Goal: Task Accomplishment & Management: Complete application form

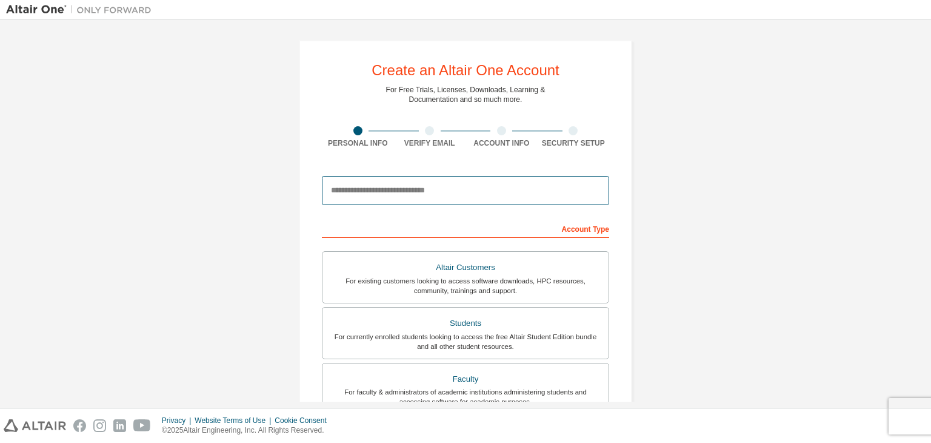
click at [361, 201] on input "email" at bounding box center [465, 190] width 287 height 29
type input "**********"
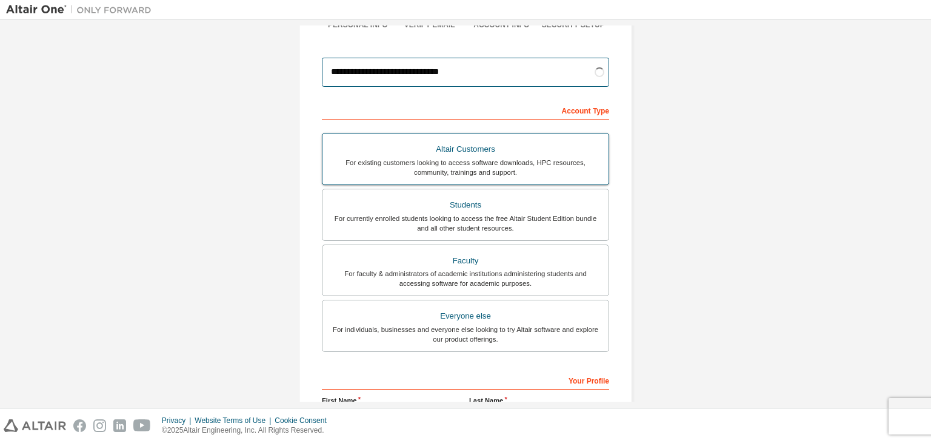
scroll to position [124, 0]
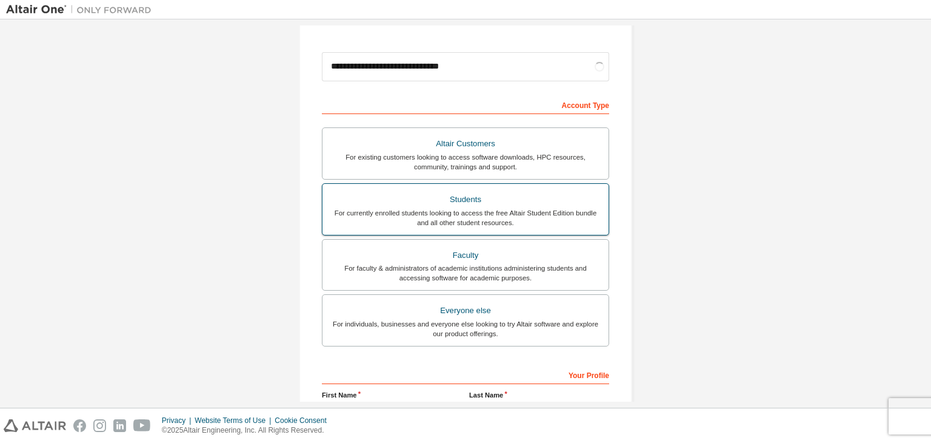
click at [406, 219] on div "For currently enrolled students looking to access the free Altair Student Editi…" at bounding box center [466, 217] width 272 height 19
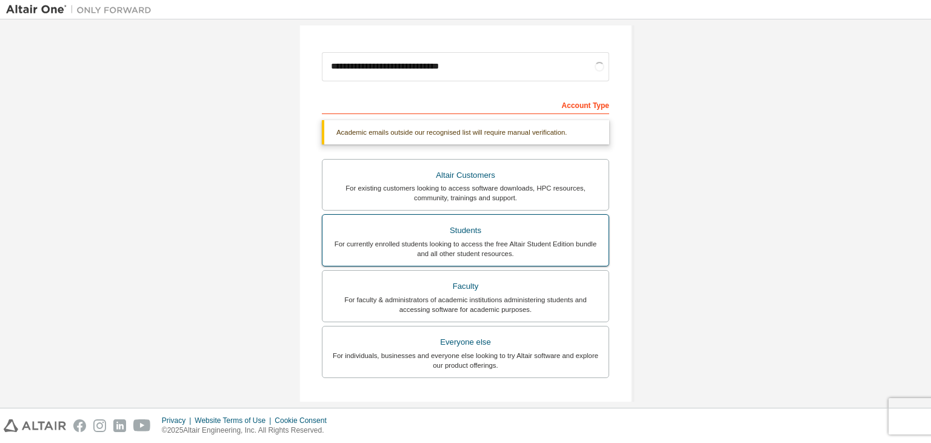
scroll to position [295, 0]
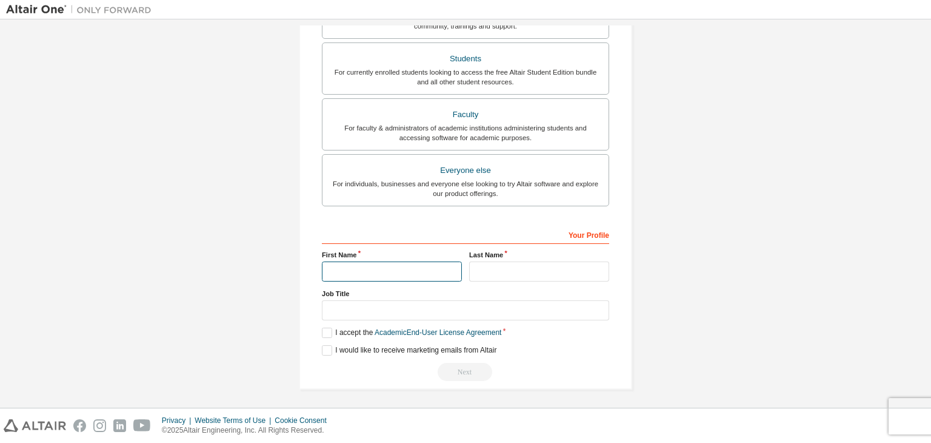
click at [358, 261] on input "text" at bounding box center [392, 271] width 140 height 20
type input "*********"
click at [479, 266] on input "text" at bounding box center [539, 271] width 140 height 20
type input "*"
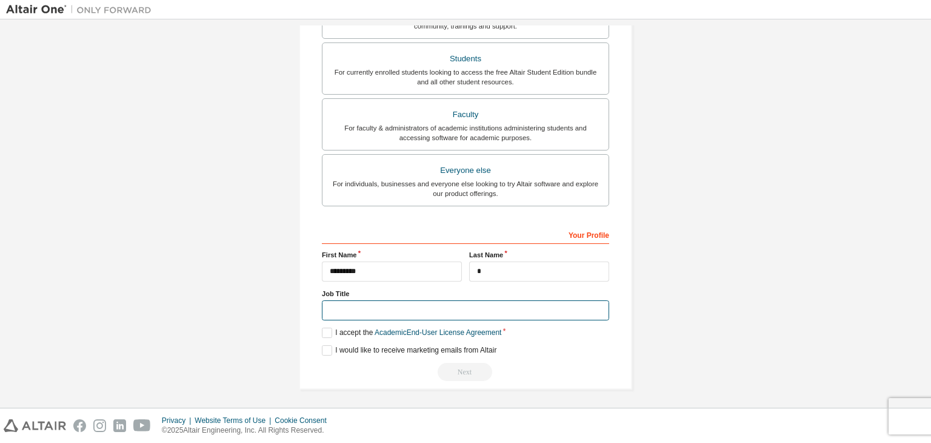
click at [362, 301] on input "text" at bounding box center [465, 310] width 287 height 20
type input "*******"
click at [329, 333] on label "I accept the Academic End-User License Agreement" at bounding box center [412, 332] width 180 height 10
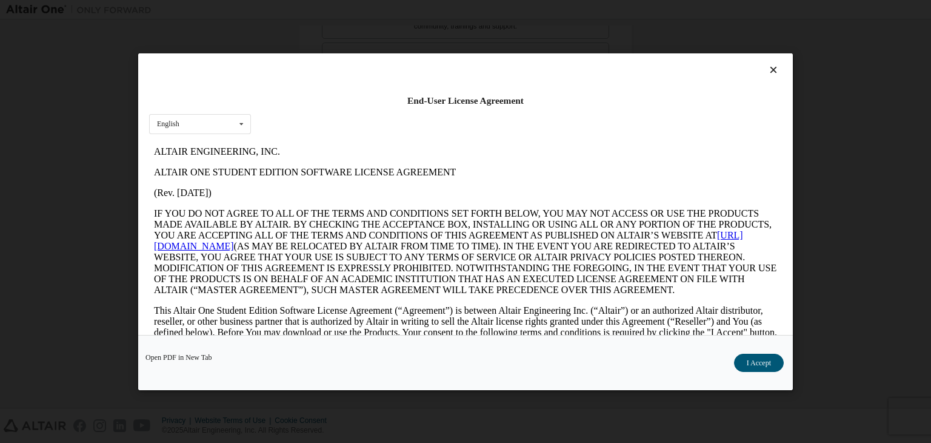
scroll to position [0, 0]
click at [739, 361] on button "I Accept" at bounding box center [759, 363] width 50 height 18
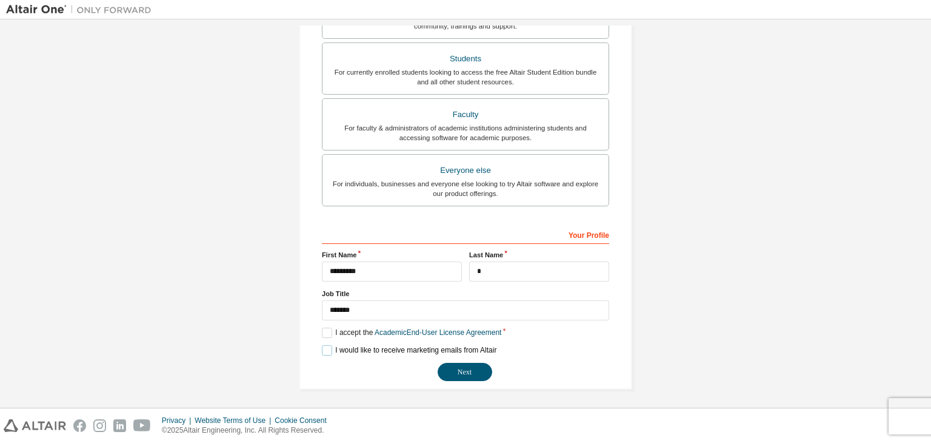
click at [326, 348] on label "I would like to receive marketing emails from Altair" at bounding box center [409, 350] width 175 height 10
click at [461, 374] on button "Next" at bounding box center [465, 372] width 55 height 18
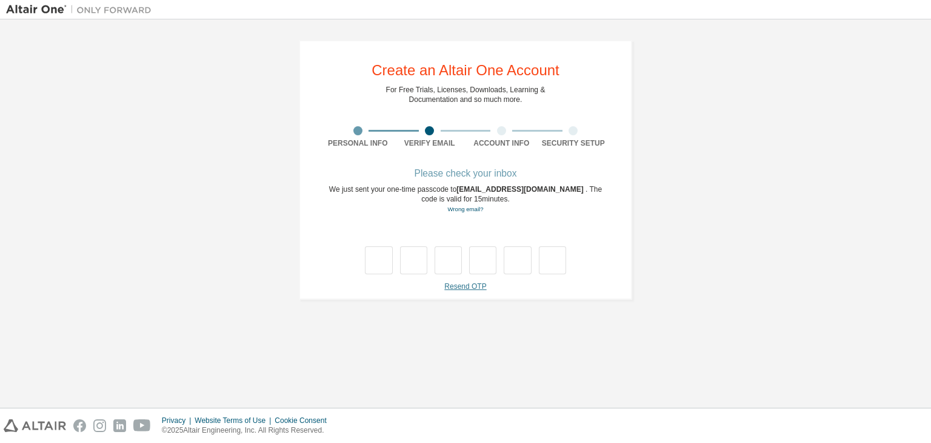
click at [463, 286] on link "Resend OTP" at bounding box center [466, 286] width 42 height 8
